Goal: Task Accomplishment & Management: Manage account settings

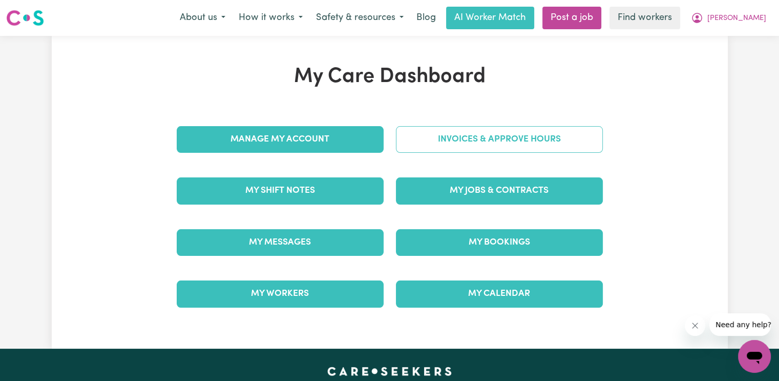
click at [517, 139] on link "Invoices & Approve Hours" at bounding box center [499, 139] width 207 height 27
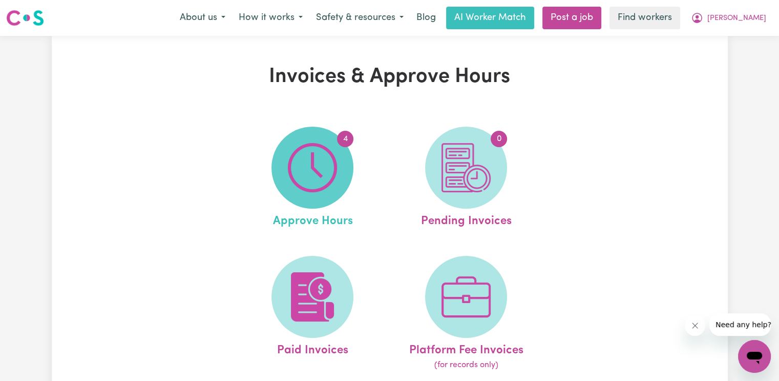
click at [341, 166] on span "4" at bounding box center [312, 167] width 82 height 82
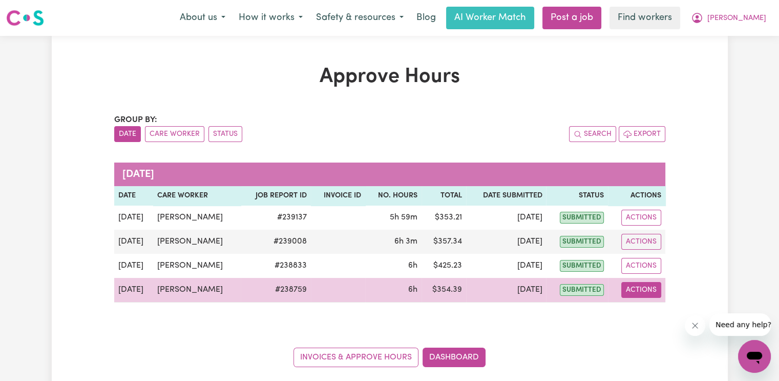
click at [628, 293] on button "Actions" at bounding box center [641, 290] width 40 height 16
drag, startPoint x: 628, startPoint y: 293, endPoint x: 641, endPoint y: 309, distance: 20.7
click at [641, 309] on link "View Job Report" at bounding box center [666, 313] width 88 height 20
select select "pm"
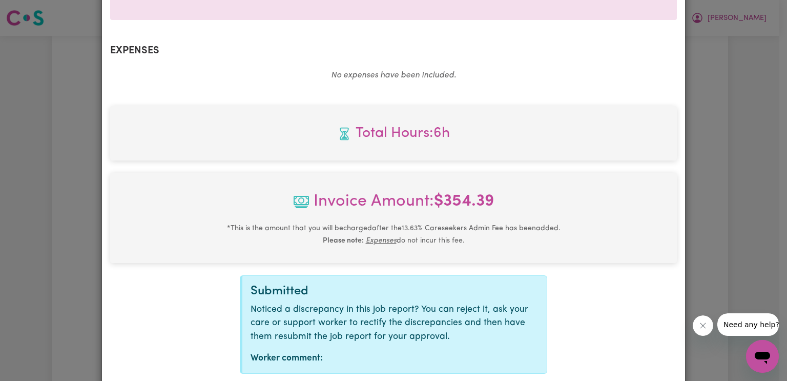
scroll to position [409, 0]
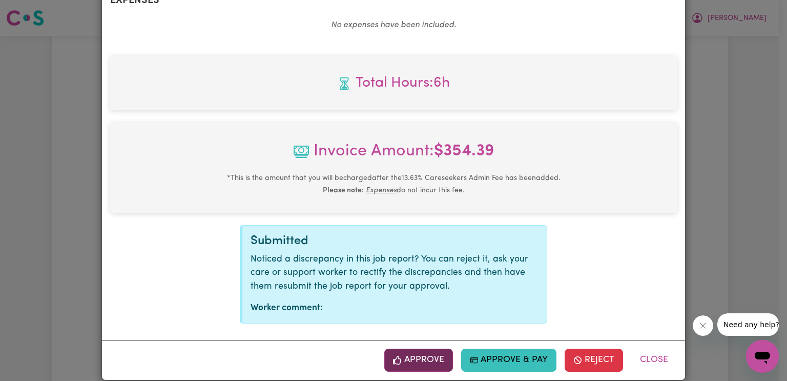
click at [404, 349] on button "Approve" at bounding box center [418, 359] width 69 height 23
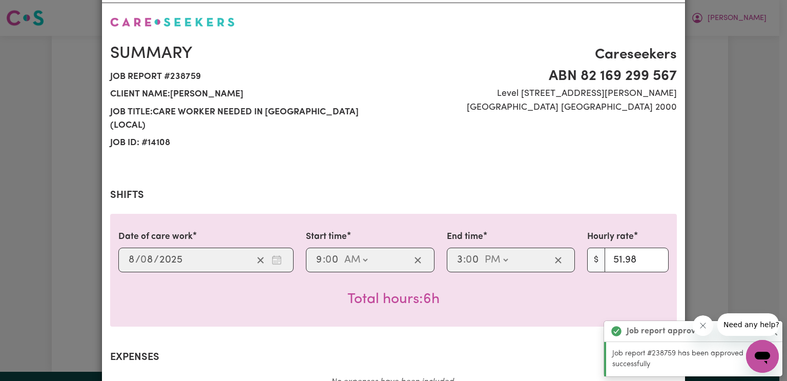
scroll to position [0, 0]
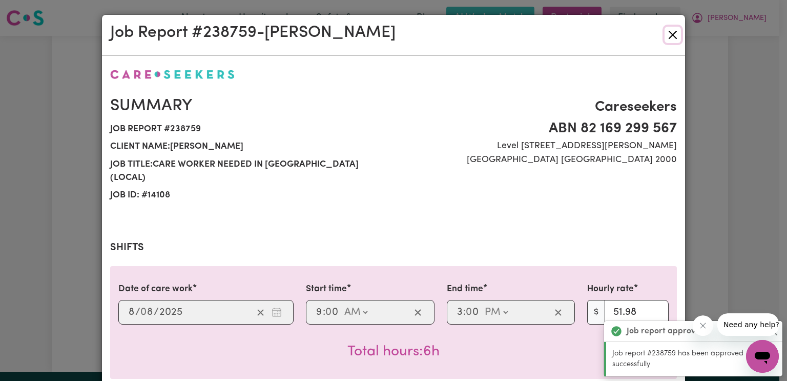
drag, startPoint x: 673, startPoint y: 34, endPoint x: 670, endPoint y: 42, distance: 8.3
click at [673, 34] on button "Close" at bounding box center [672, 35] width 16 height 16
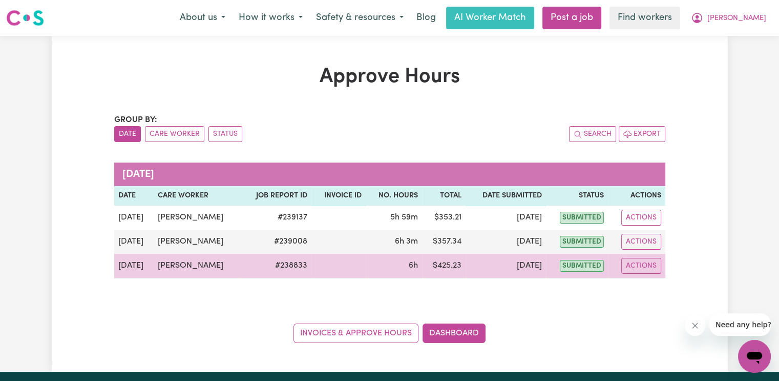
drag, startPoint x: 629, startPoint y: 262, endPoint x: 634, endPoint y: 273, distance: 12.4
click at [629, 262] on button "Actions" at bounding box center [641, 266] width 40 height 16
click at [641, 282] on link "View Job Report" at bounding box center [666, 289] width 88 height 20
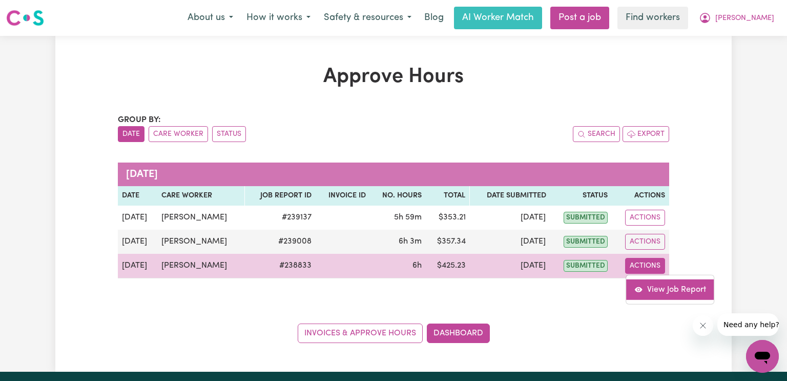
select select "pm"
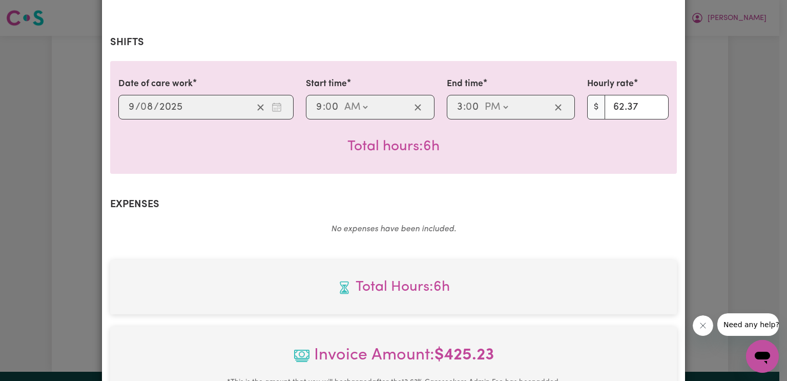
scroll to position [409, 0]
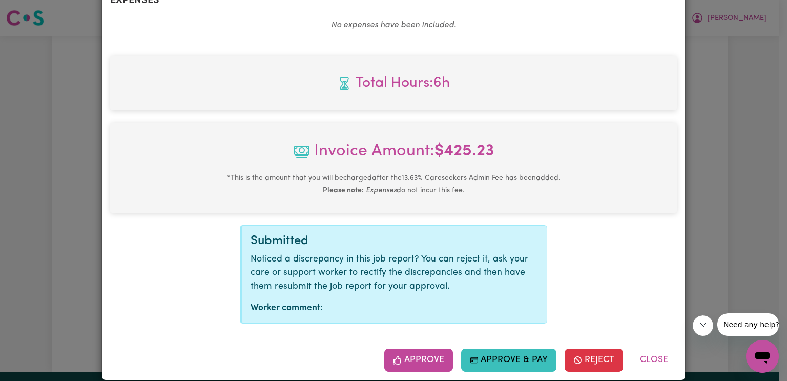
drag, startPoint x: 428, startPoint y: 347, endPoint x: 468, endPoint y: 329, distance: 44.3
click at [428, 348] on button "Approve" at bounding box center [418, 359] width 69 height 23
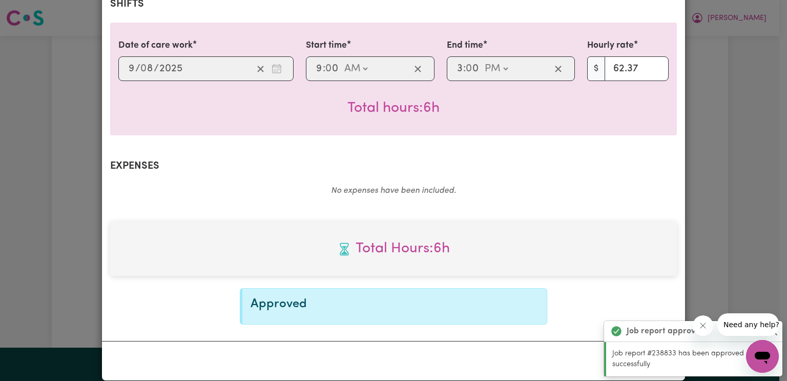
scroll to position [0, 0]
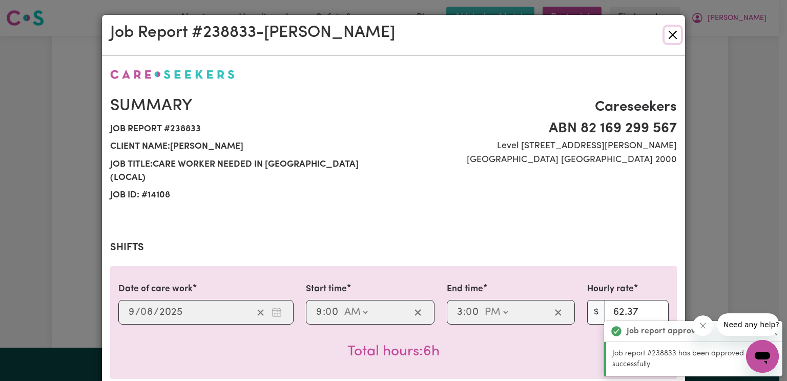
drag, startPoint x: 670, startPoint y: 34, endPoint x: 670, endPoint y: 41, distance: 7.2
click at [670, 34] on button "Close" at bounding box center [672, 35] width 16 height 16
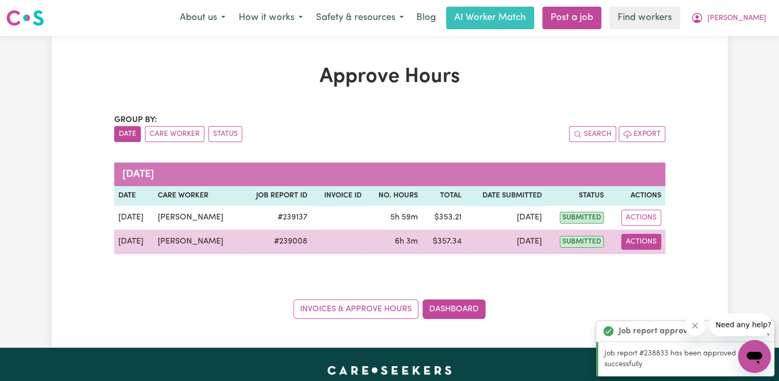
click at [641, 240] on button "Actions" at bounding box center [641, 242] width 40 height 16
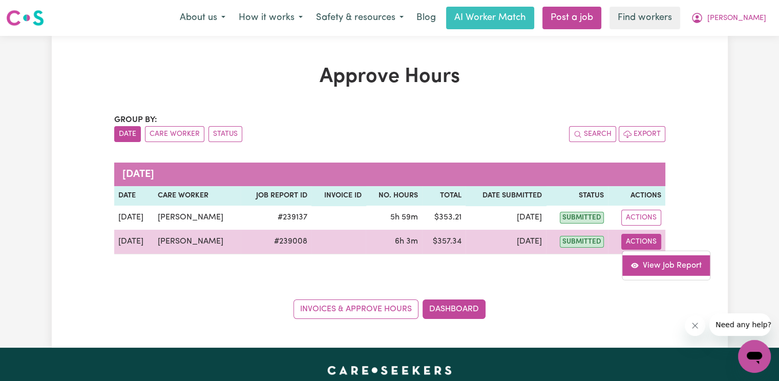
click at [642, 261] on link "View Job Report" at bounding box center [666, 265] width 88 height 20
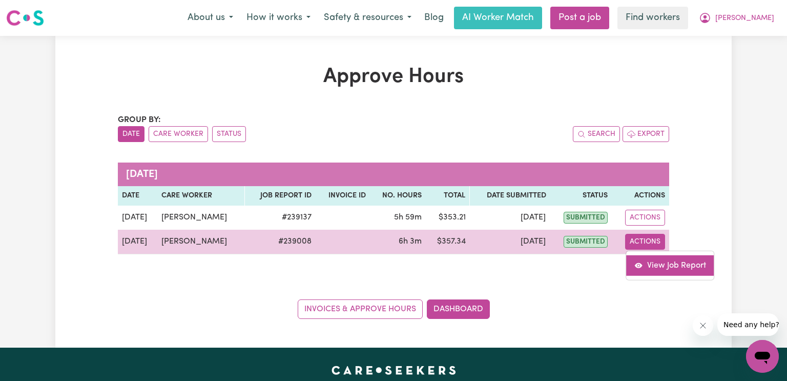
select select "pm"
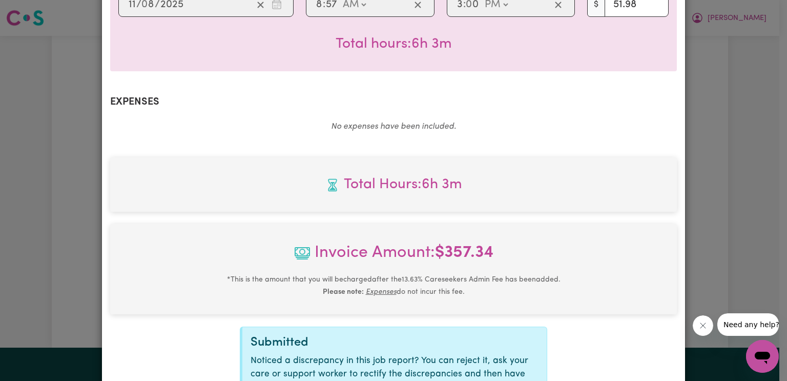
scroll to position [409, 0]
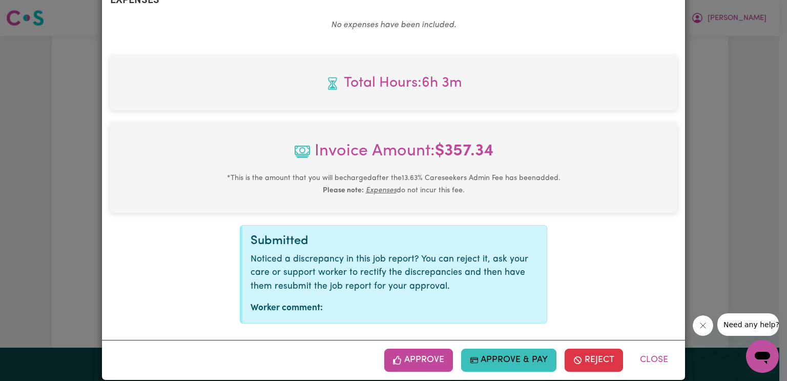
drag, startPoint x: 397, startPoint y: 341, endPoint x: 403, endPoint y: 340, distance: 5.2
click at [398, 353] on span "button" at bounding box center [397, 359] width 9 height 13
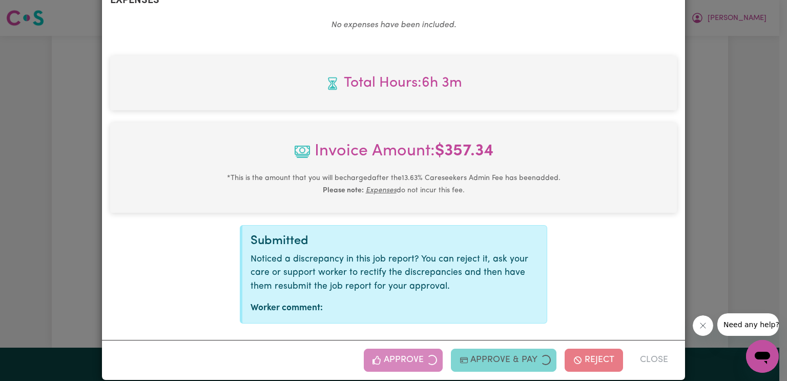
scroll to position [50, 0]
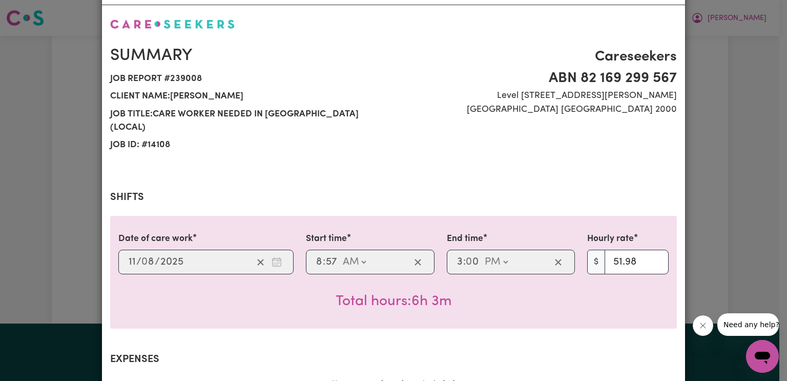
drag, startPoint x: 377, startPoint y: 239, endPoint x: 429, endPoint y: 214, distance: 57.0
click at [377, 249] on div "08:57 8 : 57 AM PM" at bounding box center [370, 261] width 129 height 25
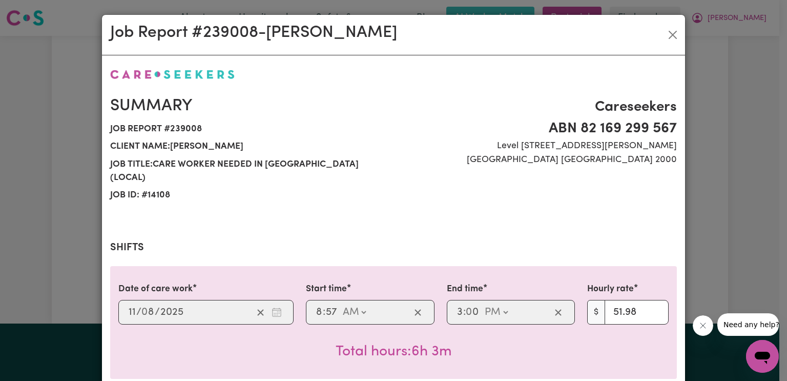
scroll to position [0, 0]
click at [668, 40] on button "Close" at bounding box center [672, 35] width 16 height 16
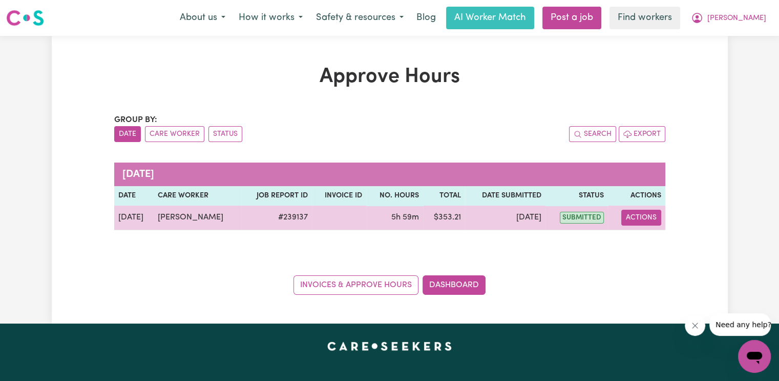
click at [635, 216] on button "Actions" at bounding box center [641, 217] width 40 height 16
click at [642, 238] on link "View Job Report" at bounding box center [666, 240] width 88 height 20
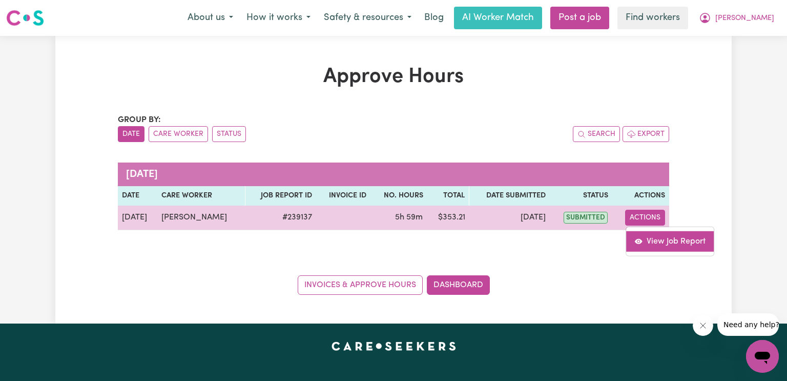
select select "pm"
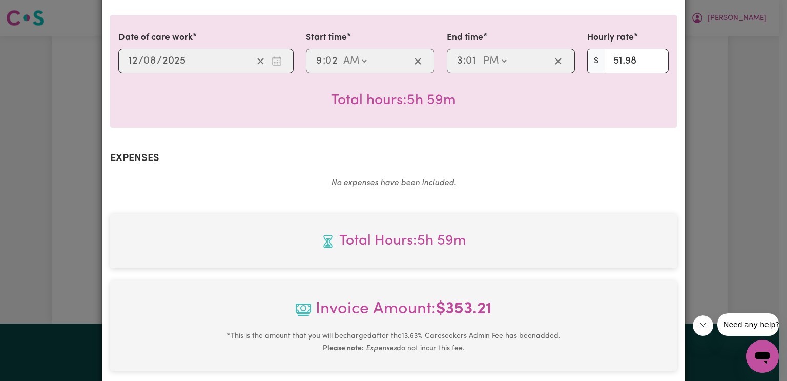
scroll to position [409, 0]
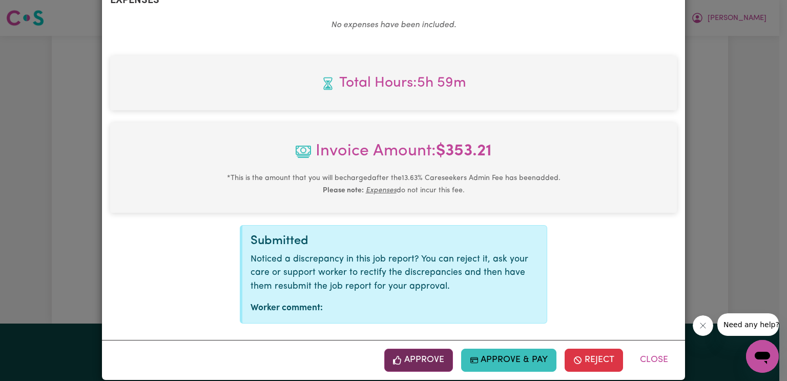
click at [431, 348] on button "Approve" at bounding box center [418, 359] width 69 height 23
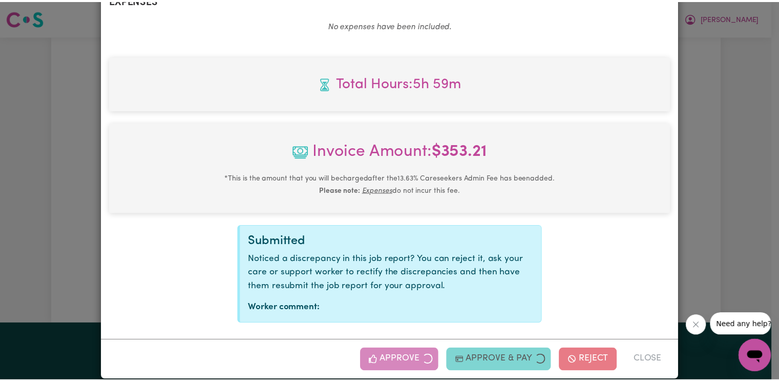
scroll to position [243, 0]
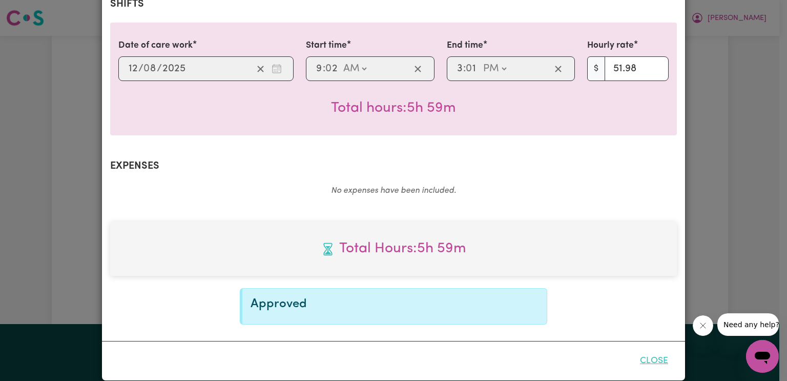
click at [642, 349] on button "Close" at bounding box center [654, 360] width 46 height 23
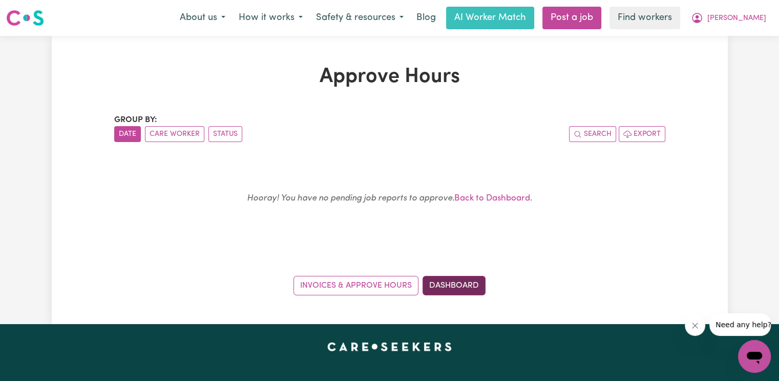
click at [458, 285] on link "Dashboard" at bounding box center [453, 285] width 63 height 19
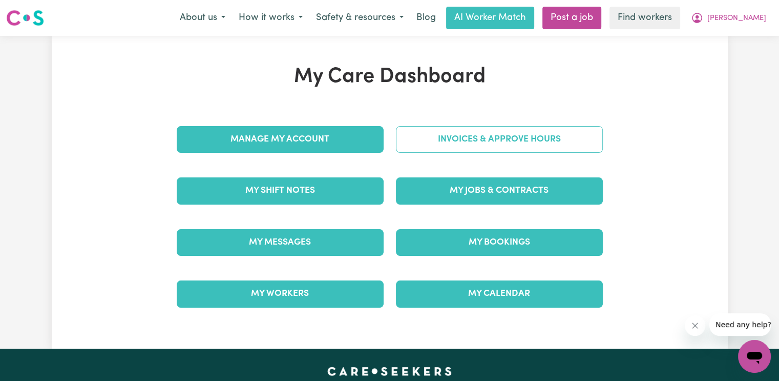
click at [447, 152] on link "Invoices & Approve Hours" at bounding box center [499, 139] width 207 height 27
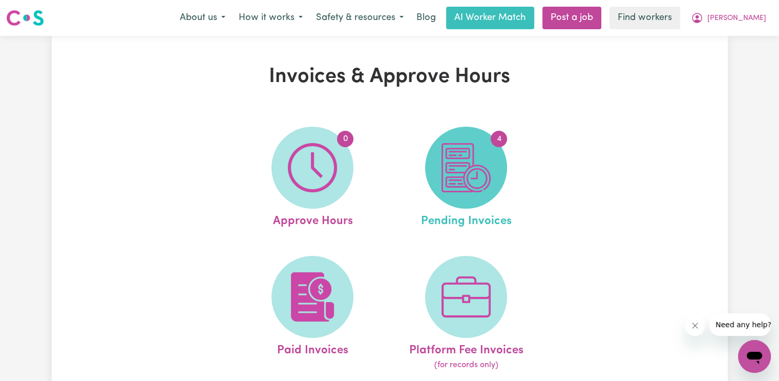
click at [454, 163] on img at bounding box center [465, 167] width 49 height 49
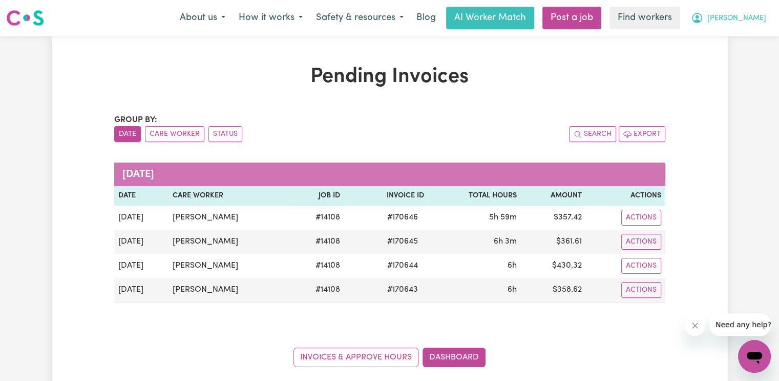
click at [763, 20] on span "[PERSON_NAME]" at bounding box center [736, 18] width 59 height 11
click at [747, 54] on link "Logout" at bounding box center [731, 58] width 81 height 19
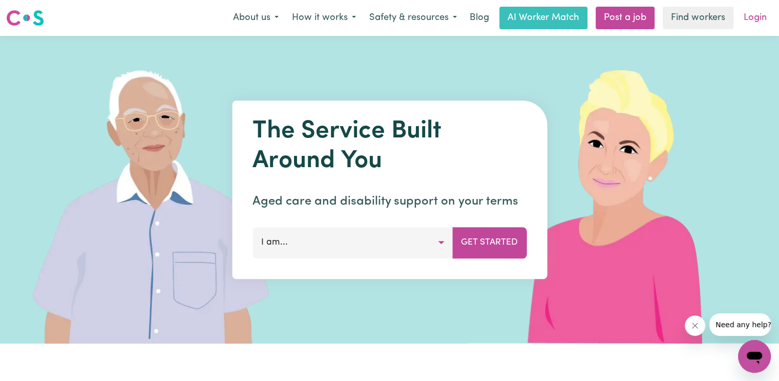
click at [769, 13] on link "Login" at bounding box center [754, 18] width 35 height 23
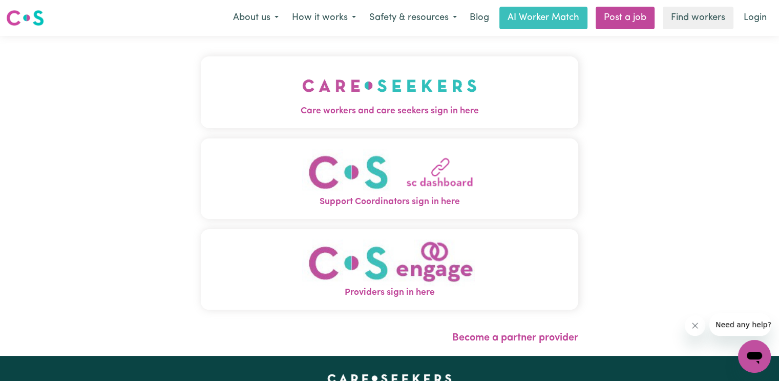
drag, startPoint x: 301, startPoint y: 92, endPoint x: 329, endPoint y: 97, distance: 28.0
click at [302, 92] on img "Care workers and care seekers sign in here" at bounding box center [389, 86] width 175 height 38
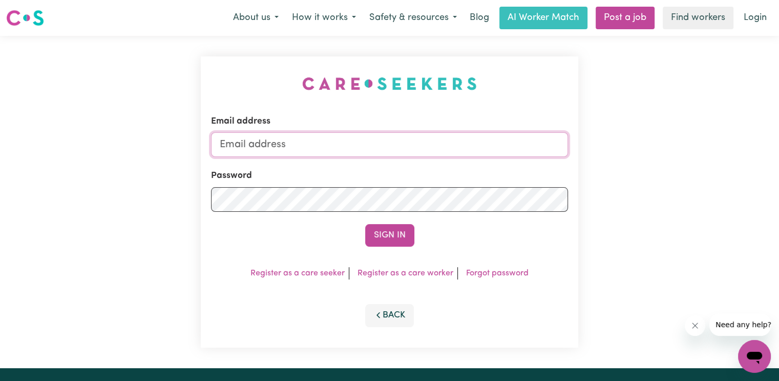
click at [293, 145] on input "Email address" at bounding box center [389, 144] width 357 height 25
drag, startPoint x: 273, startPoint y: 143, endPoint x: 352, endPoint y: 157, distance: 80.6
click at [370, 145] on input "superuser~[PERSON_NAME]" at bounding box center [389, 144] width 357 height 25
paste input "[EMAIL_ADDRESS][DOMAIN_NAME]"
type input "[EMAIL_ADDRESS][DOMAIN_NAME]"
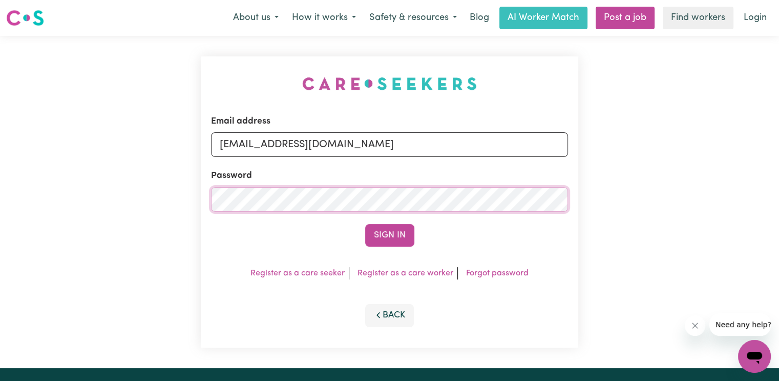
click at [365, 224] on button "Sign In" at bounding box center [389, 235] width 49 height 23
